Goal: Task Accomplishment & Management: Manage account settings

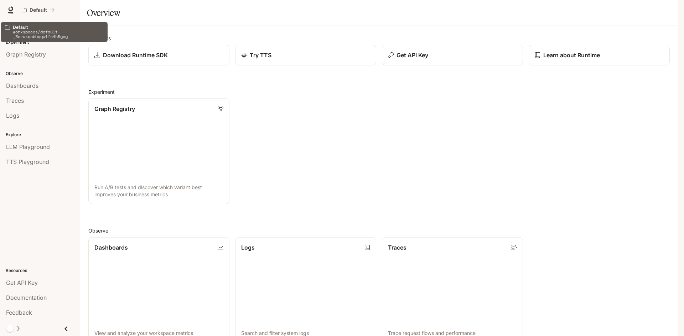
drag, startPoint x: 25, startPoint y: 11, endPoint x: 93, endPoint y: 4, distance: 68.8
click at [93, 4] on div "Default" at bounding box center [317, 10] width 596 height 14
click at [50, 10] on icon "All workspaces" at bounding box center [52, 10] width 4 height 4
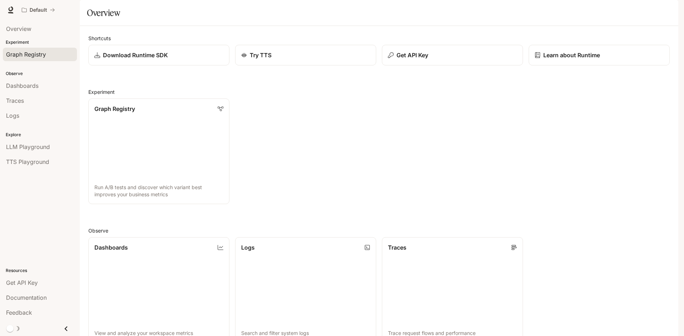
click at [38, 58] on span "Graph Registry" at bounding box center [26, 54] width 40 height 9
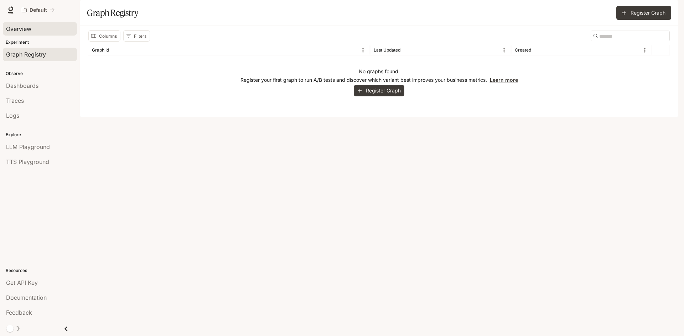
click at [32, 30] on div "Overview" at bounding box center [40, 29] width 68 height 9
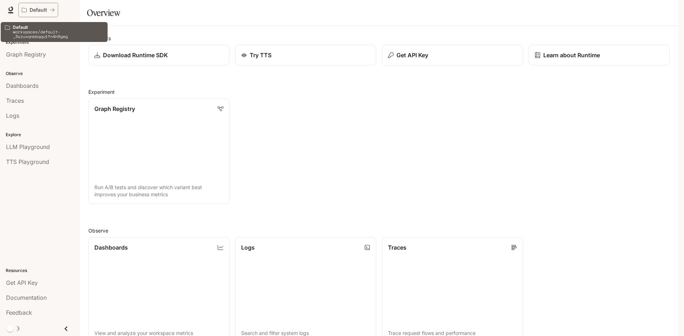
click at [27, 9] on div "Default" at bounding box center [36, 10] width 28 height 6
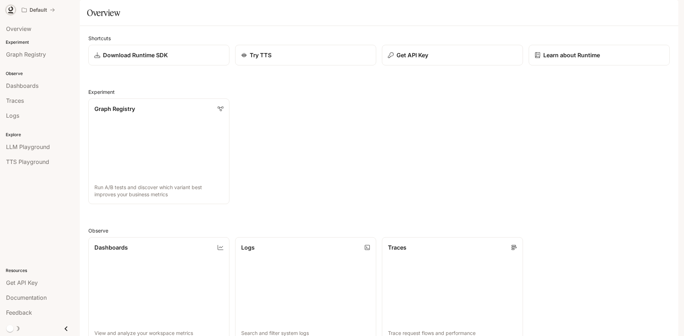
click at [9, 11] on icon at bounding box center [10, 9] width 7 height 7
click at [658, 7] on div "Documentation Documentation" at bounding box center [645, 10] width 61 height 14
click at [665, 9] on div "button" at bounding box center [668, 10] width 10 height 10
click at [592, 33] on p "Aydan" at bounding box center [610, 30] width 88 height 9
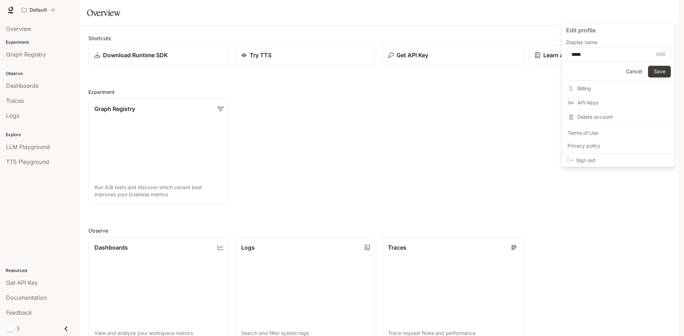
click at [543, 33] on div at bounding box center [342, 168] width 684 height 336
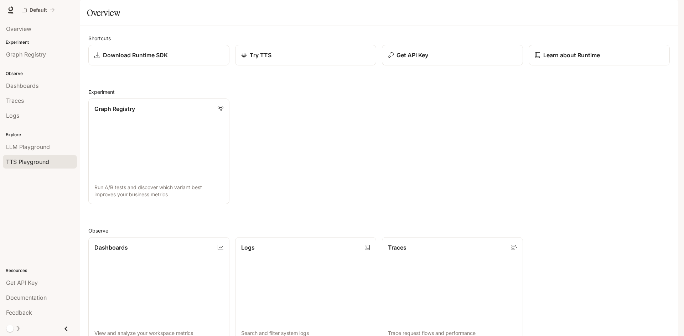
click at [29, 165] on span "TTS Playground" at bounding box center [27, 162] width 43 height 9
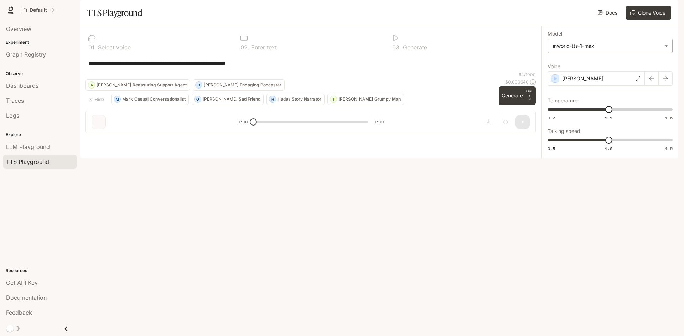
click at [653, 69] on body "**********" at bounding box center [342, 168] width 684 height 336
click at [653, 69] on div at bounding box center [342, 168] width 684 height 336
click at [555, 81] on icon "button" at bounding box center [555, 79] width 3 height 4
click at [165, 72] on div "**********" at bounding box center [310, 62] width 444 height 17
click at [507, 105] on button "Generate CTRL + ⏎" at bounding box center [516, 96] width 37 height 19
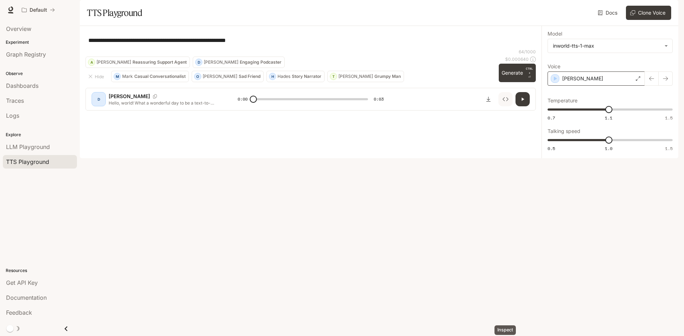
click at [504, 101] on icon "Inspect" at bounding box center [505, 100] width 6 height 4
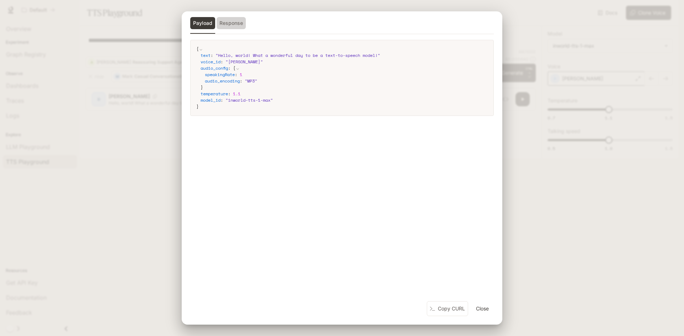
click at [241, 26] on button "Response" at bounding box center [230, 23] width 29 height 12
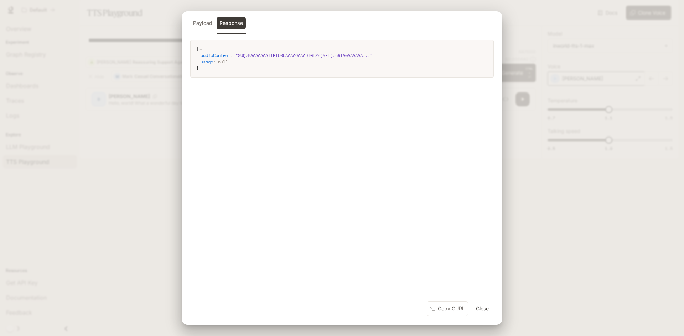
click at [145, 91] on div "Payload Response { audioContent : " SUQzBAAAAAAAIlRTU0UAAAAOAAADTGF2ZjYxLjcuMTA…" at bounding box center [342, 168] width 684 height 336
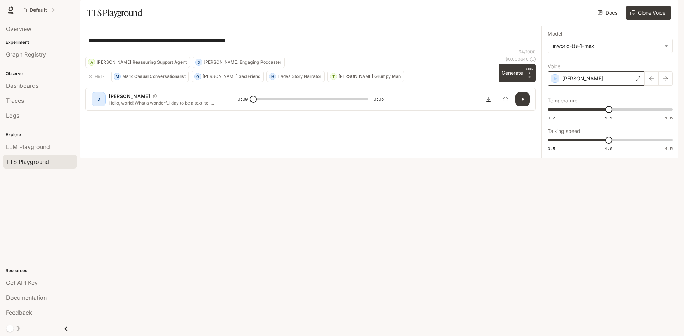
click at [524, 102] on icon "button" at bounding box center [522, 99] width 6 height 6
type input "*"
click at [48, 139] on div "Explore LLM Playground TTS Playground" at bounding box center [40, 148] width 80 height 46
click at [38, 145] on span "LLM Playground" at bounding box center [28, 147] width 44 height 9
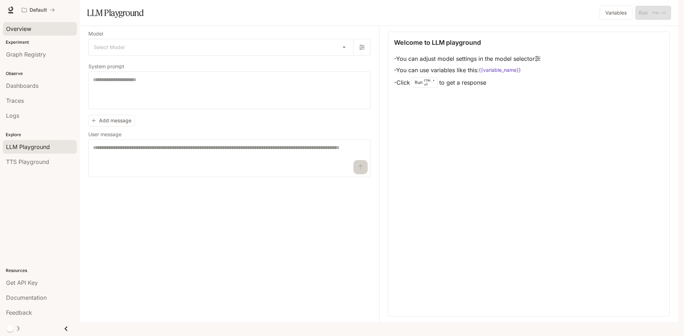
click at [20, 32] on span "Overview" at bounding box center [18, 29] width 25 height 9
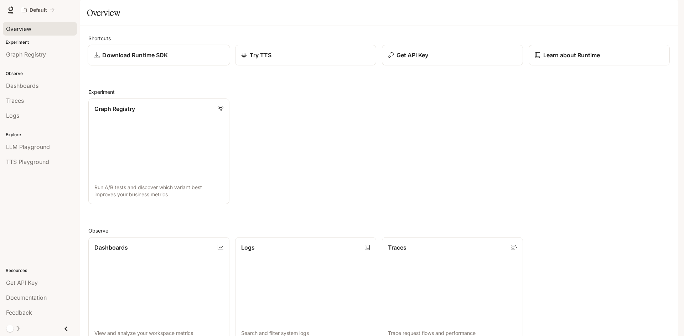
click at [173, 59] on div "Download Runtime SDK" at bounding box center [159, 55] width 130 height 9
click at [673, 9] on button "button" at bounding box center [668, 10] width 14 height 14
click at [617, 53] on span "Billing" at bounding box center [623, 52] width 92 height 7
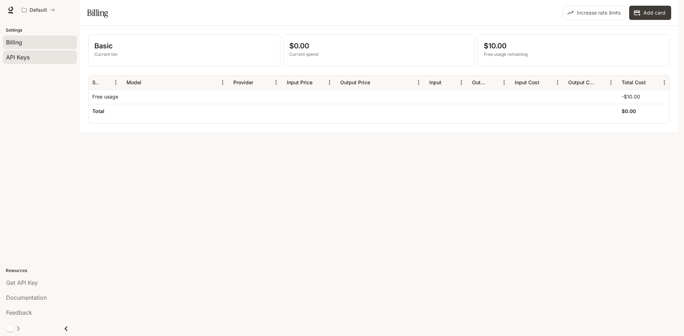
click at [24, 62] on link "API Keys" at bounding box center [40, 58] width 74 height 14
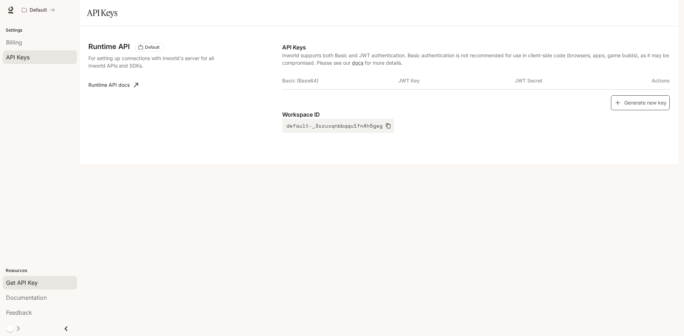
click at [627, 111] on button "Generate new key" at bounding box center [640, 102] width 59 height 15
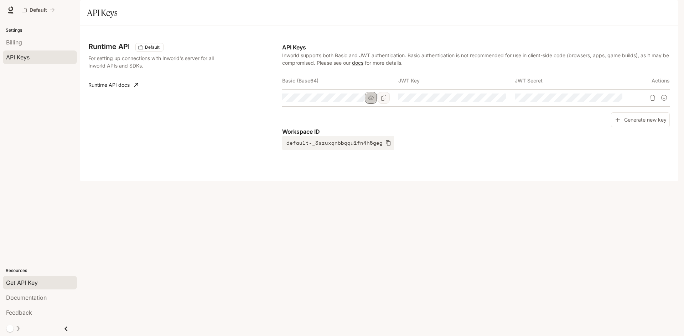
click at [368, 104] on button "button" at bounding box center [371, 98] width 12 height 12
click at [368, 101] on icon "button" at bounding box center [371, 98] width 6 height 6
click at [383, 101] on icon "Copy Basic (Base64)" at bounding box center [384, 98] width 6 height 6
click at [482, 104] on button "button" at bounding box center [487, 98] width 12 height 12
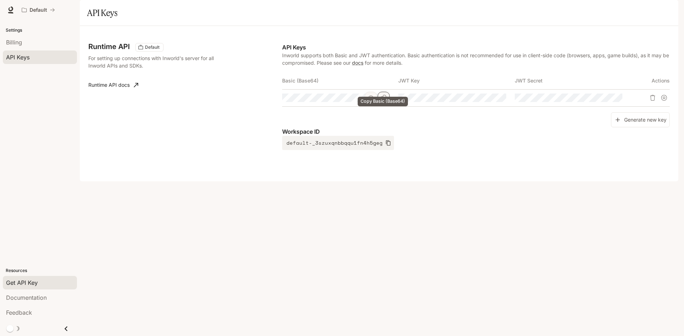
click at [385, 101] on icon "Copy Basic (Base64)" at bounding box center [384, 98] width 6 height 6
click at [23, 40] on div "Billing" at bounding box center [40, 42] width 68 height 9
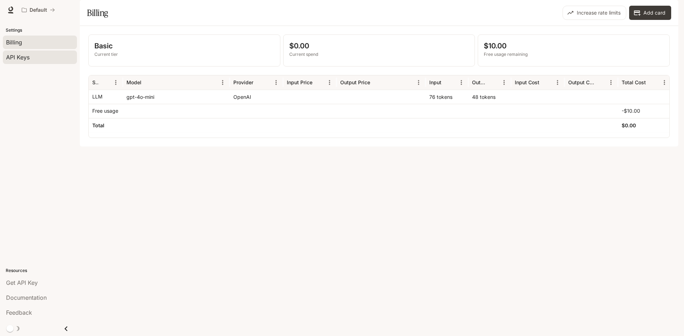
click at [30, 52] on link "API Keys" at bounding box center [40, 58] width 74 height 14
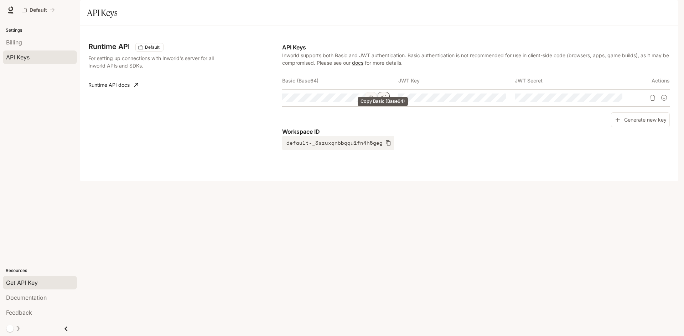
click at [379, 104] on button "Copy Basic (Base64)" at bounding box center [383, 98] width 12 height 12
